Goal: Transaction & Acquisition: Purchase product/service

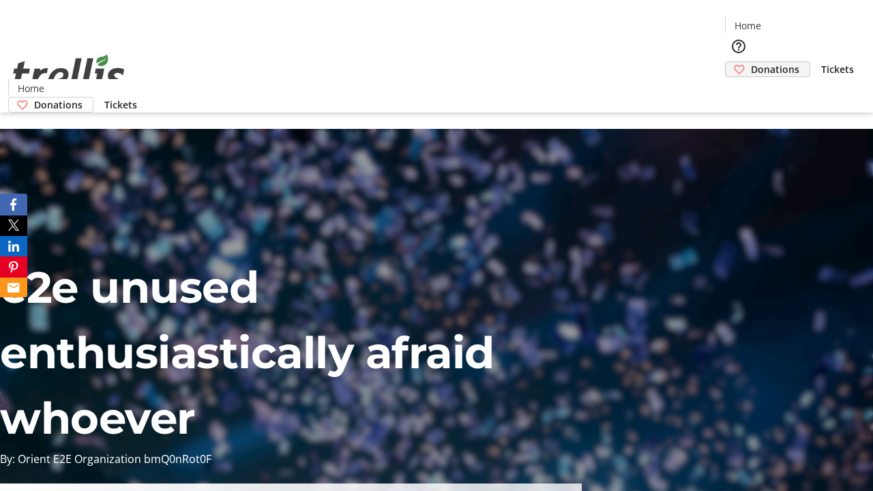
click at [751, 62] on span "Donations" at bounding box center [775, 69] width 48 height 14
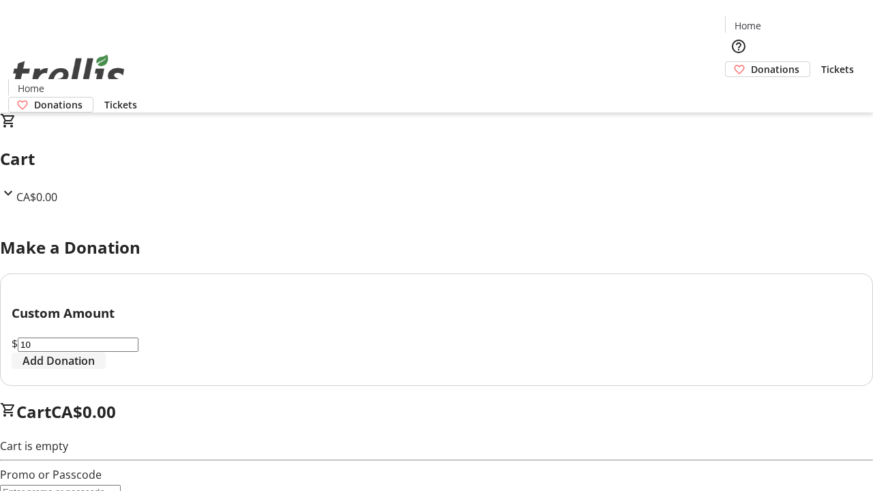
click at [95, 369] on span "Add Donation" at bounding box center [59, 361] width 72 height 16
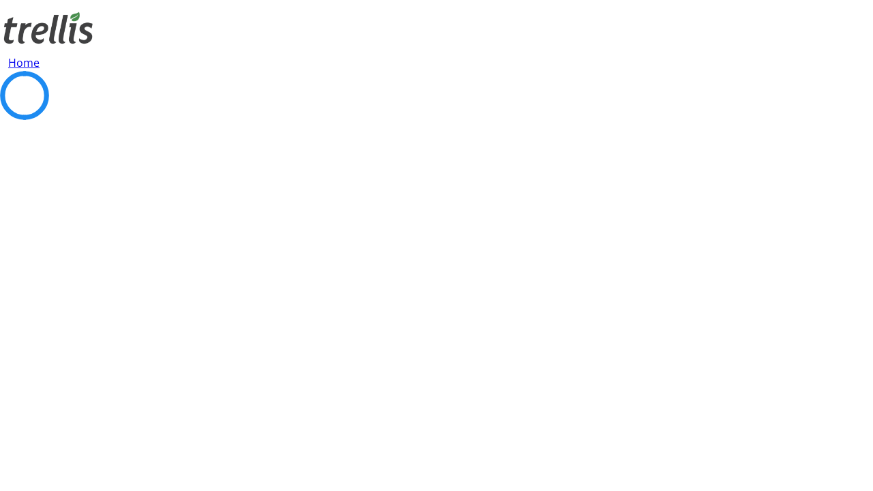
select select "CA"
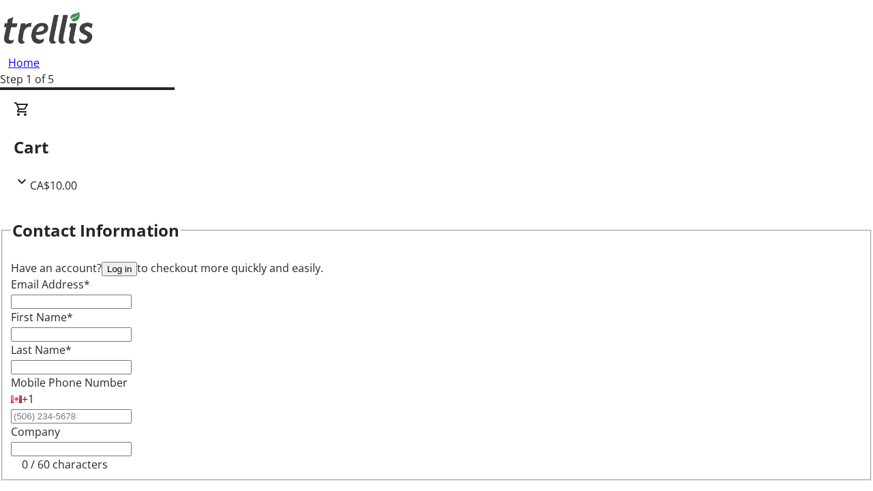
click at [137, 262] on button "Log in" at bounding box center [119, 269] width 35 height 14
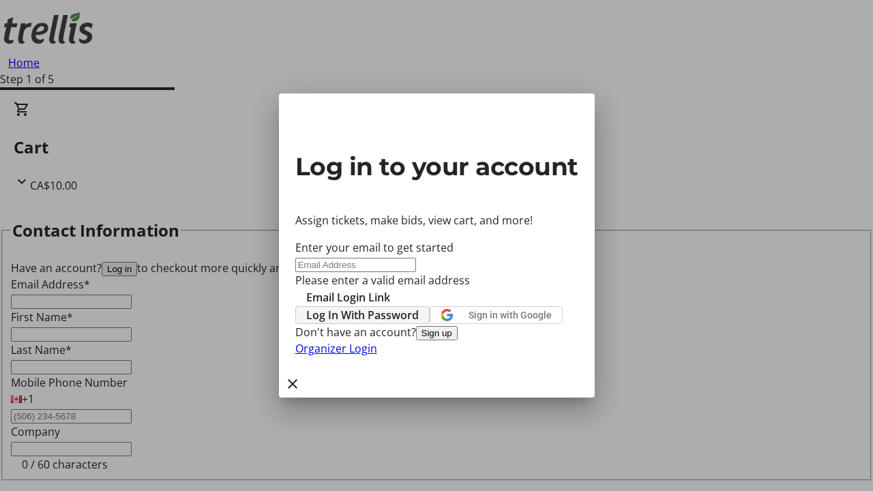
click at [419, 307] on span "Log In With Password" at bounding box center [362, 315] width 113 height 16
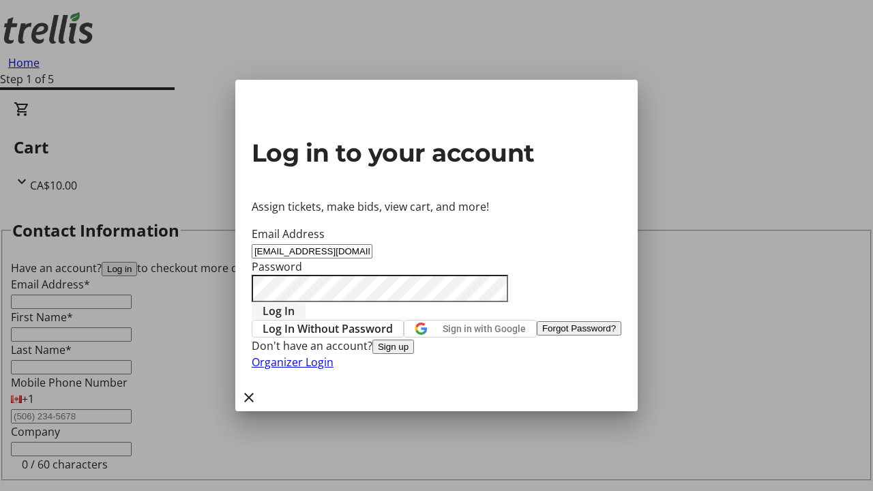
click at [295, 303] on span "Log In" at bounding box center [279, 311] width 32 height 16
